Goal: Entertainment & Leisure: Consume media (video, audio)

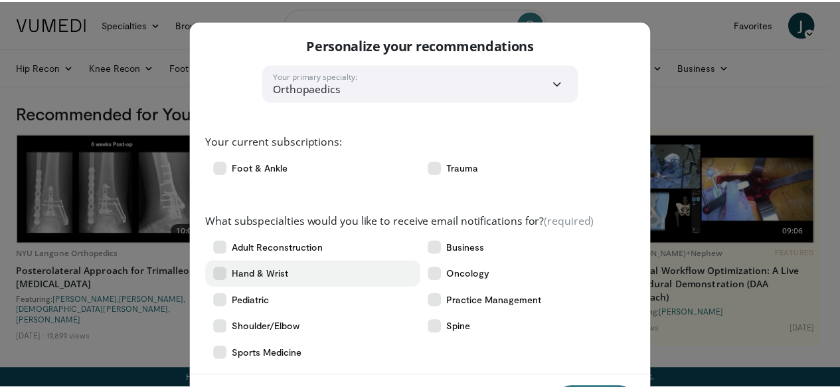
scroll to position [61, 0]
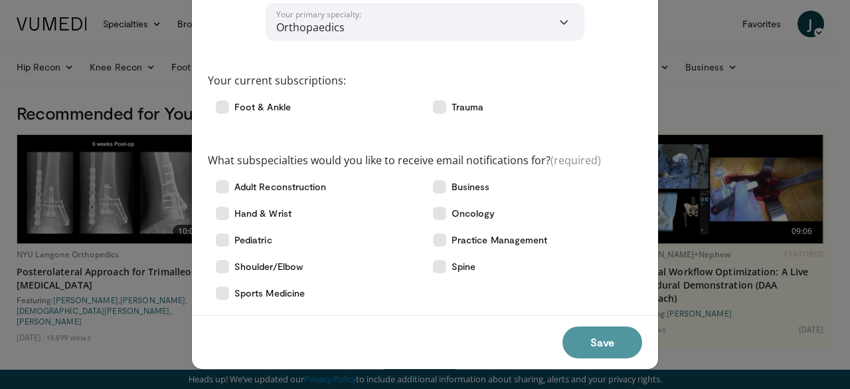
click at [594, 339] on button "Save" at bounding box center [603, 342] width 80 height 32
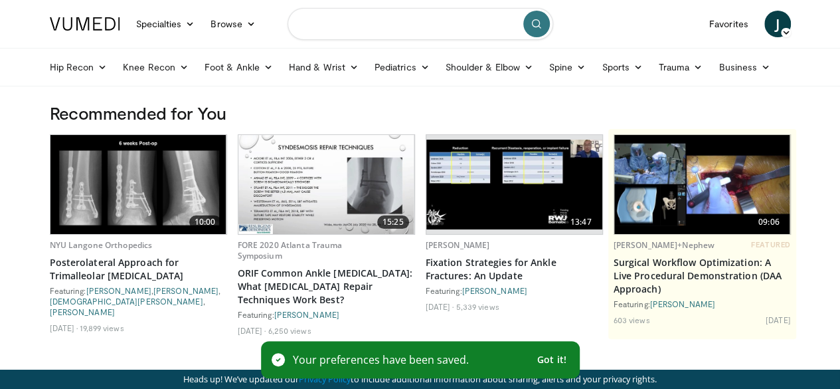
click at [371, 27] on input "Search topics, interventions" at bounding box center [421, 24] width 266 height 32
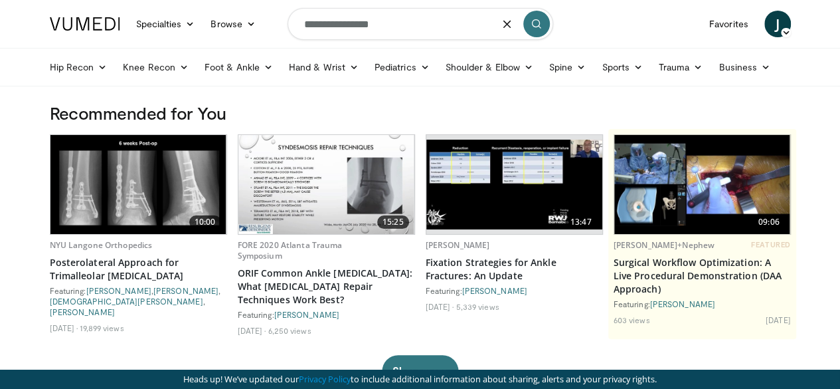
click at [357, 30] on input "**********" at bounding box center [421, 24] width 266 height 32
type input "**********"
click at [535, 27] on icon "submit" at bounding box center [536, 24] width 11 height 11
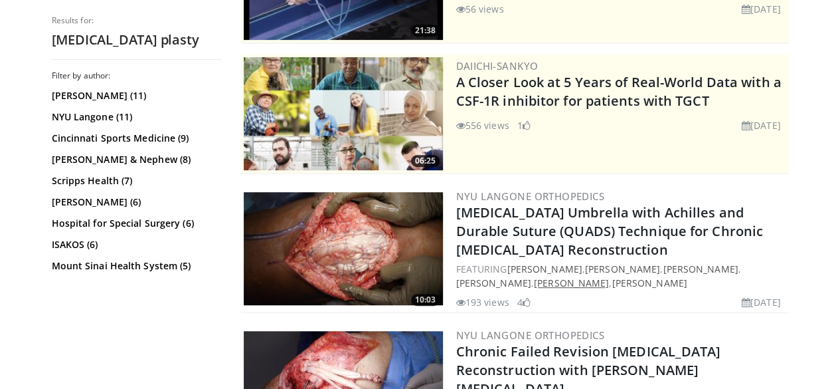
scroll to position [266, 0]
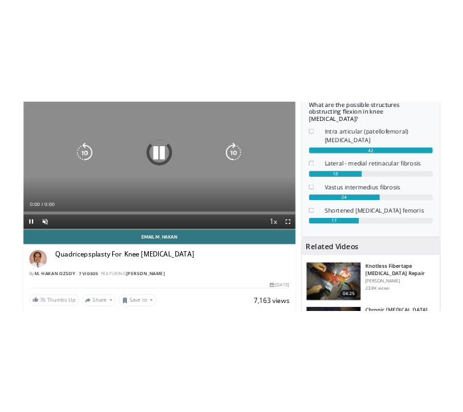
scroll to position [66, 0]
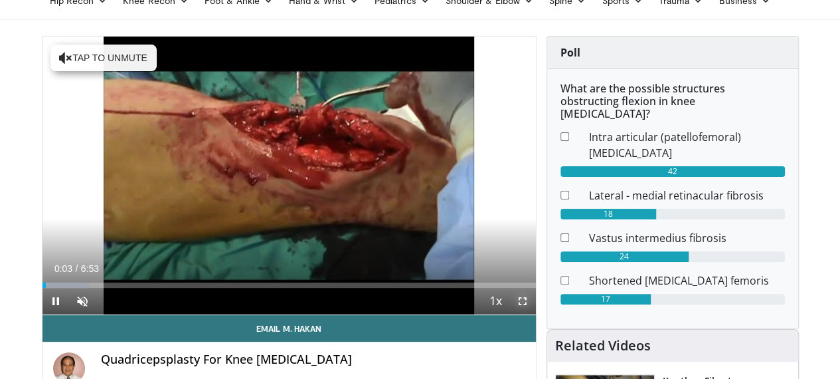
click at [536, 314] on span "Video Player" at bounding box center [523, 301] width 27 height 27
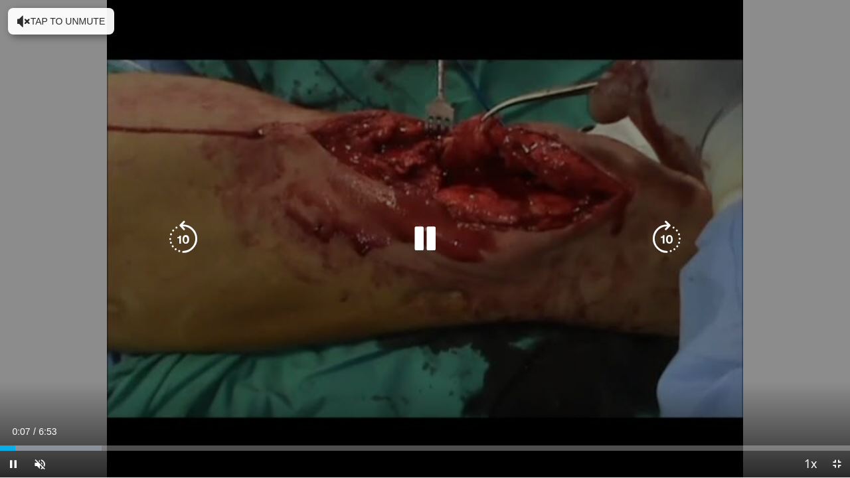
click at [572, 309] on div "10 seconds Tap to unmute" at bounding box center [425, 239] width 850 height 478
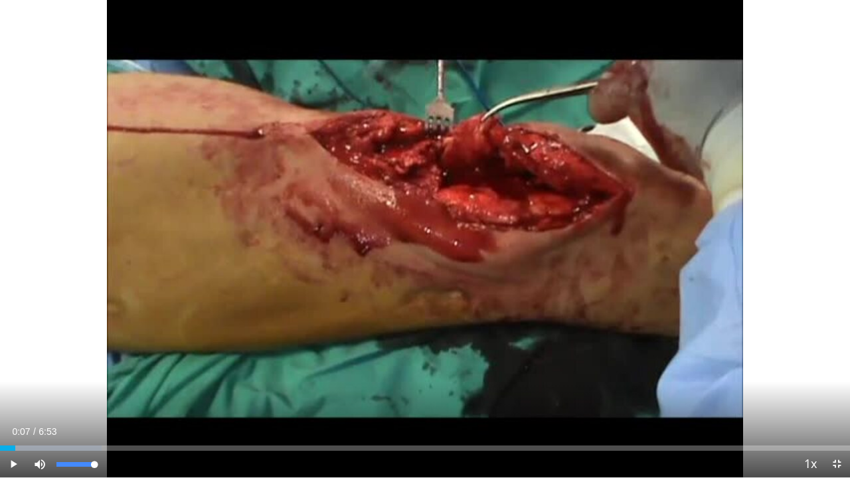
drag, startPoint x: 52, startPoint y: 461, endPoint x: 109, endPoint y: 462, distance: 56.5
click at [109, 388] on div "Mute 100%" at bounding box center [73, 464] width 93 height 27
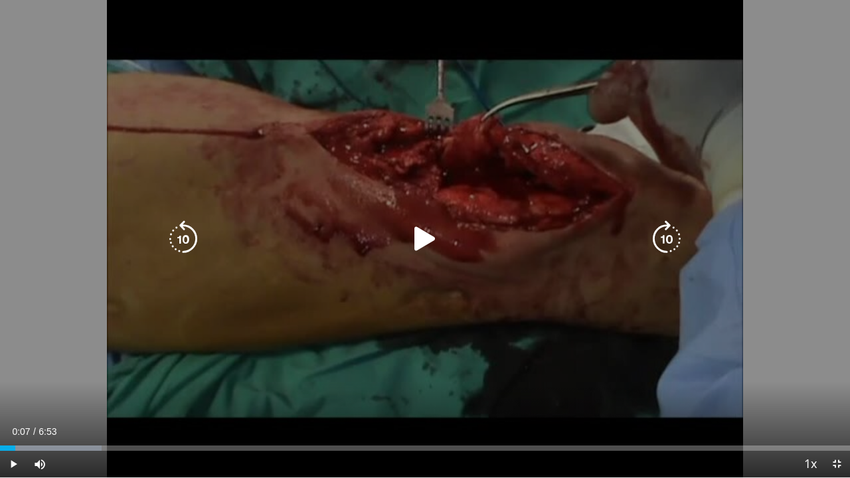
click at [421, 240] on icon "Video Player" at bounding box center [425, 239] width 37 height 37
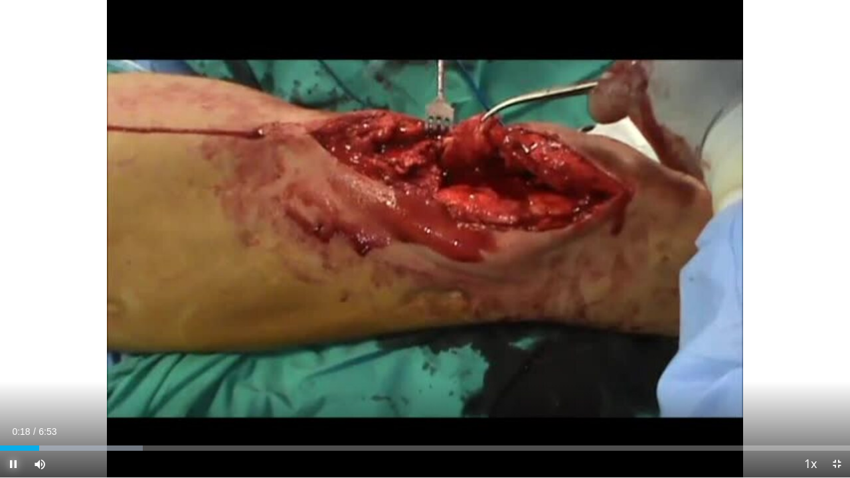
click at [11, 388] on span "Video Player" at bounding box center [13, 464] width 27 height 27
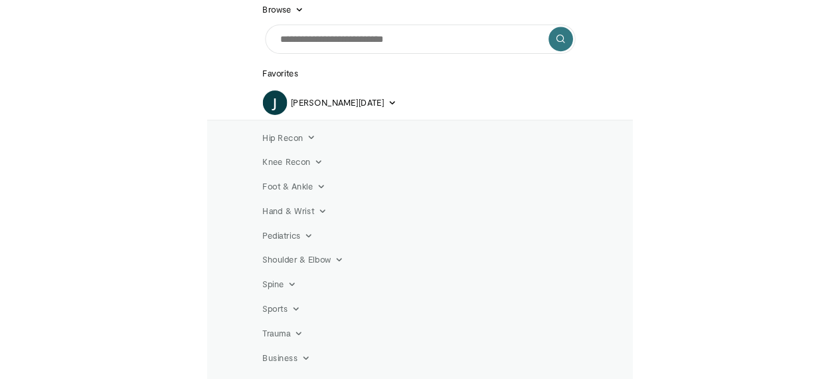
scroll to position [104, 0]
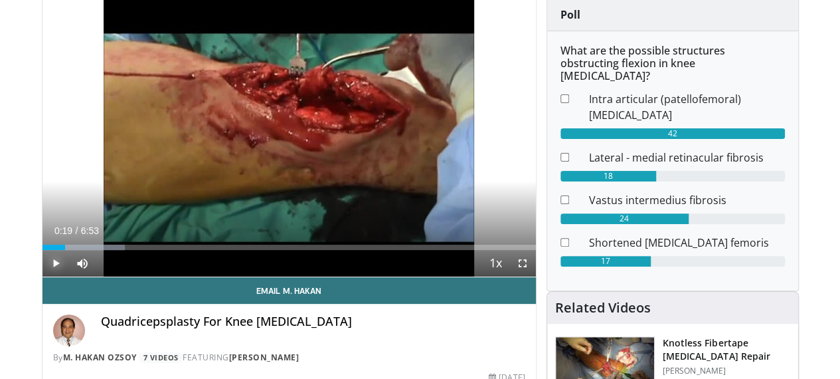
click at [43, 276] on span "Video Player" at bounding box center [56, 263] width 27 height 27
click at [43, 250] on button "Play" at bounding box center [56, 263] width 27 height 27
click at [43, 276] on span "Video Player" at bounding box center [56, 263] width 27 height 27
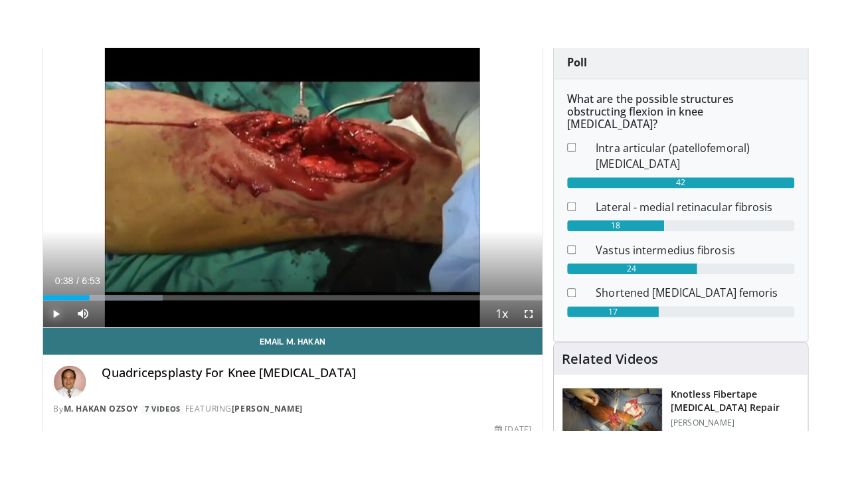
scroll to position [237, 0]
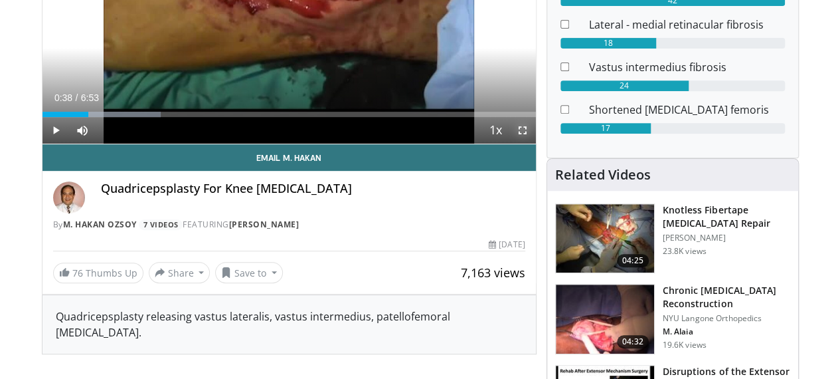
click at [533, 144] on span "Video Player" at bounding box center [523, 130] width 27 height 27
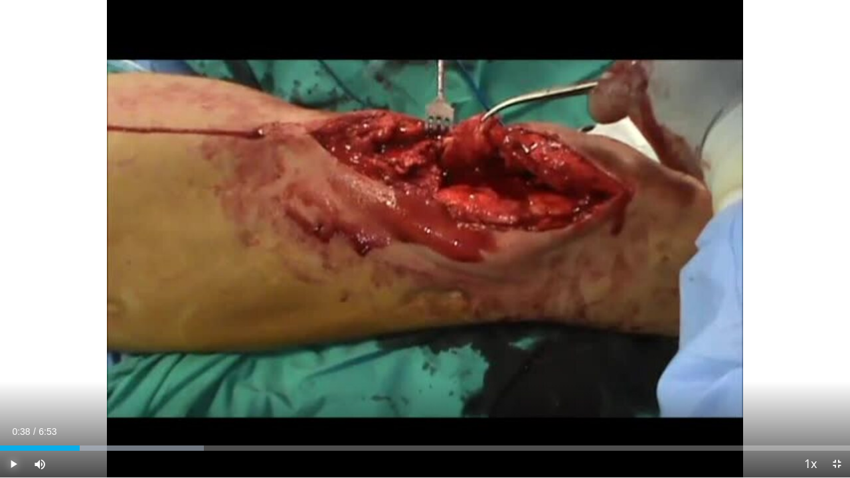
click at [14, 388] on span "Video Player" at bounding box center [13, 464] width 27 height 27
click at [15, 388] on span "Video Player" at bounding box center [13, 464] width 27 height 27
click at [7, 388] on span "Video Player" at bounding box center [13, 464] width 27 height 27
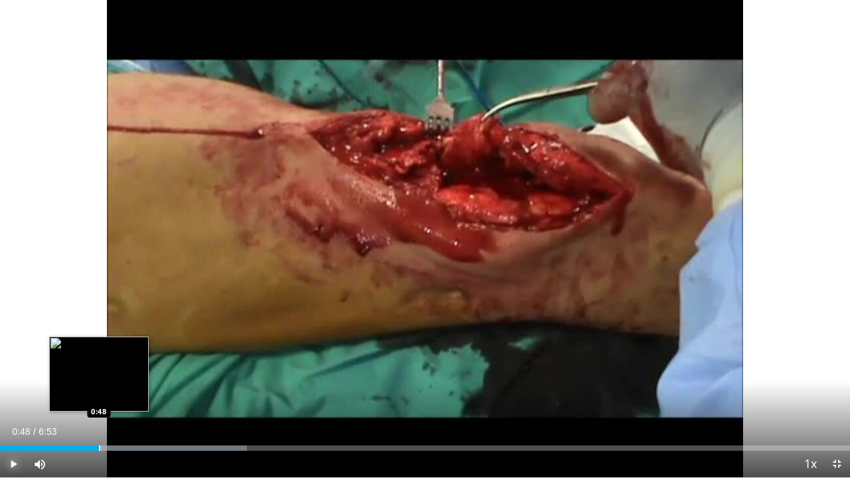
click at [99, 388] on div "Progress Bar" at bounding box center [99, 448] width 1 height 5
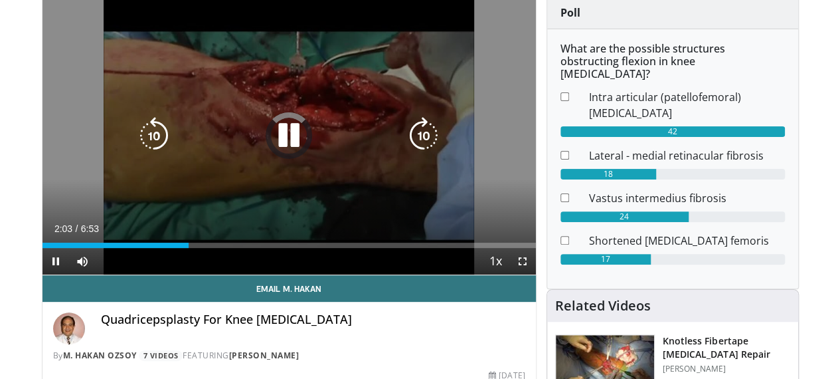
scroll to position [102, 0]
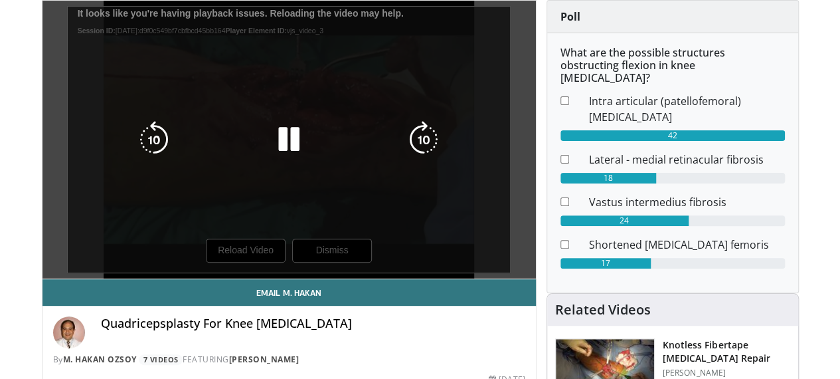
click at [276, 145] on icon "Video Player" at bounding box center [288, 139] width 37 height 37
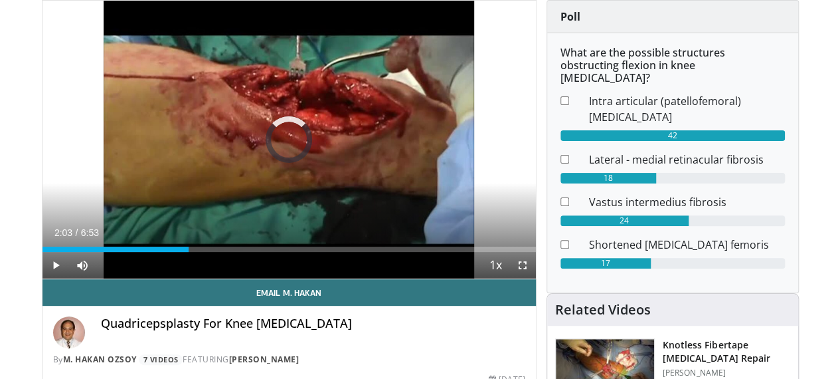
scroll to position [1, 0]
